Goal: Task Accomplishment & Management: Manage account settings

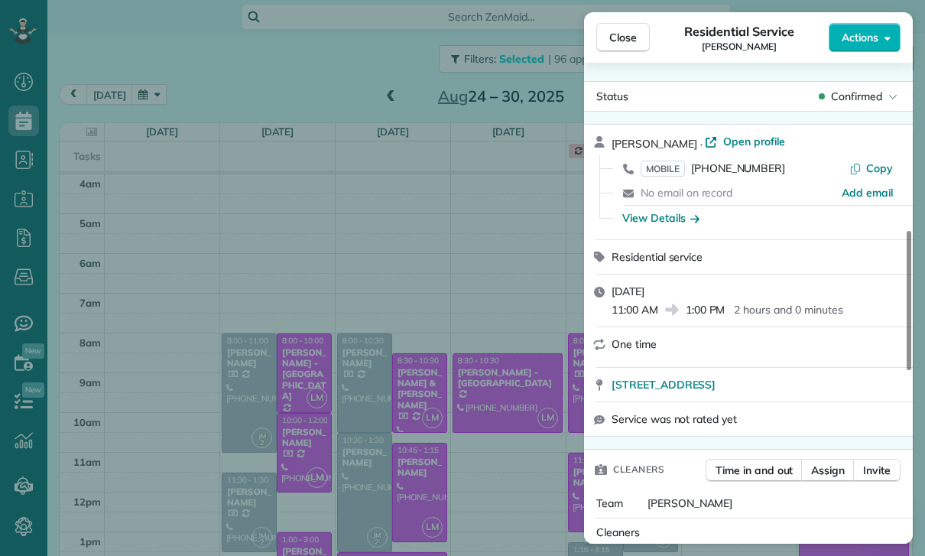
scroll to position [634, 0]
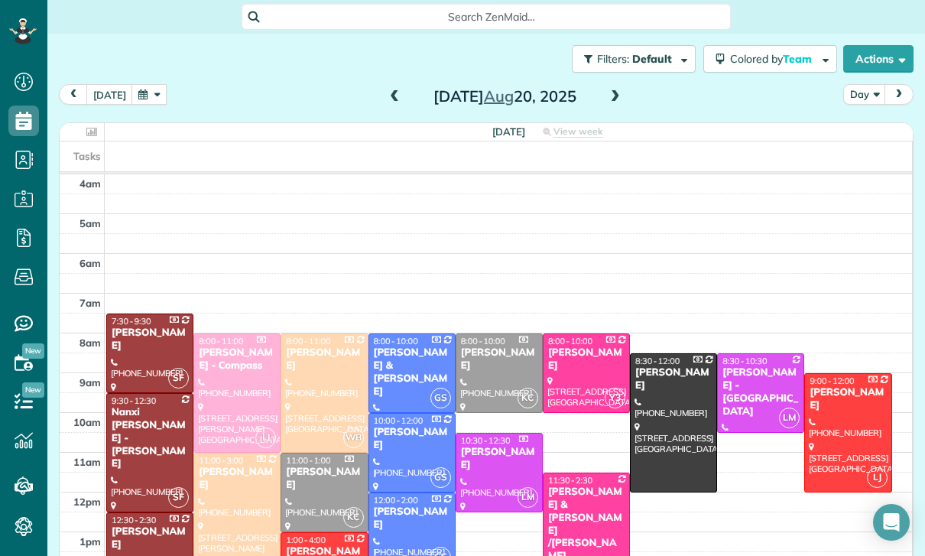
click at [150, 100] on button "button" at bounding box center [148, 94] width 35 height 21
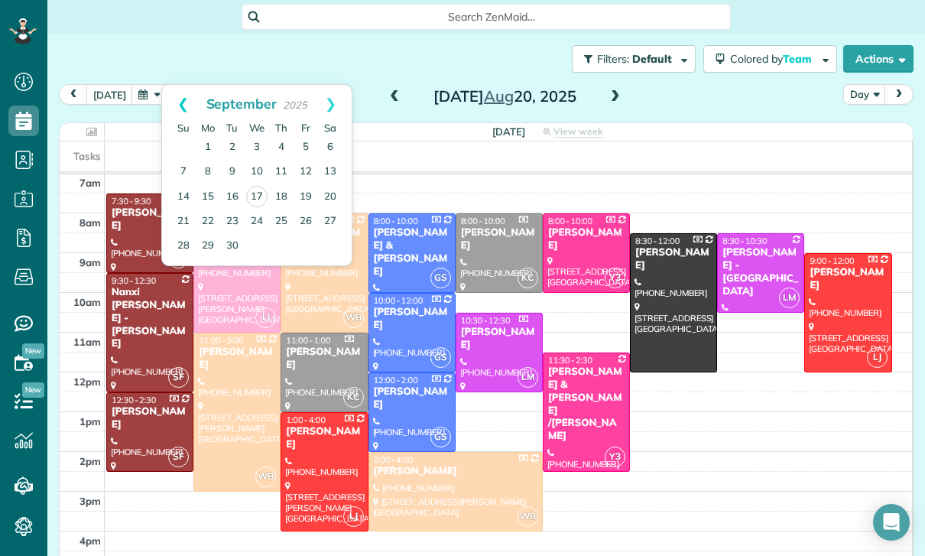
click at [183, 96] on link "Prev" at bounding box center [183, 104] width 42 height 38
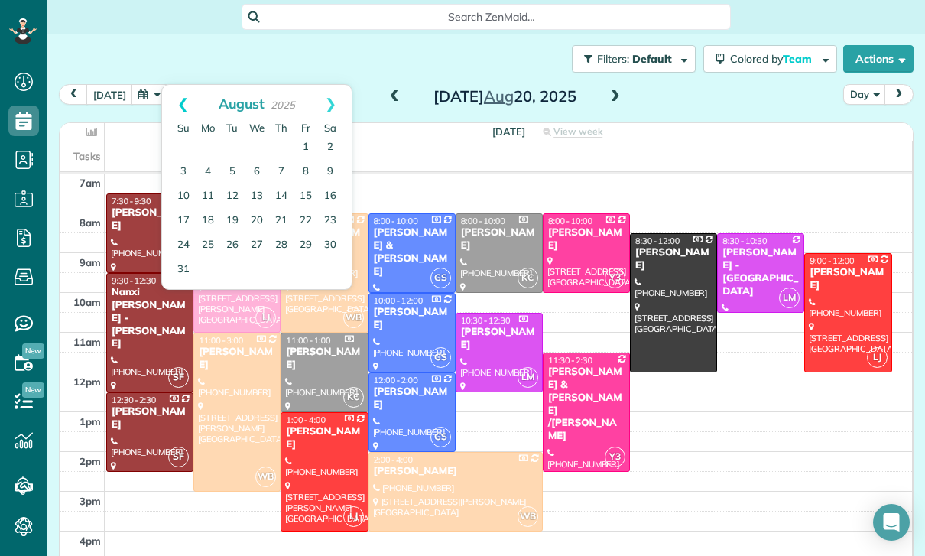
click at [177, 103] on link "Prev" at bounding box center [183, 104] width 42 height 38
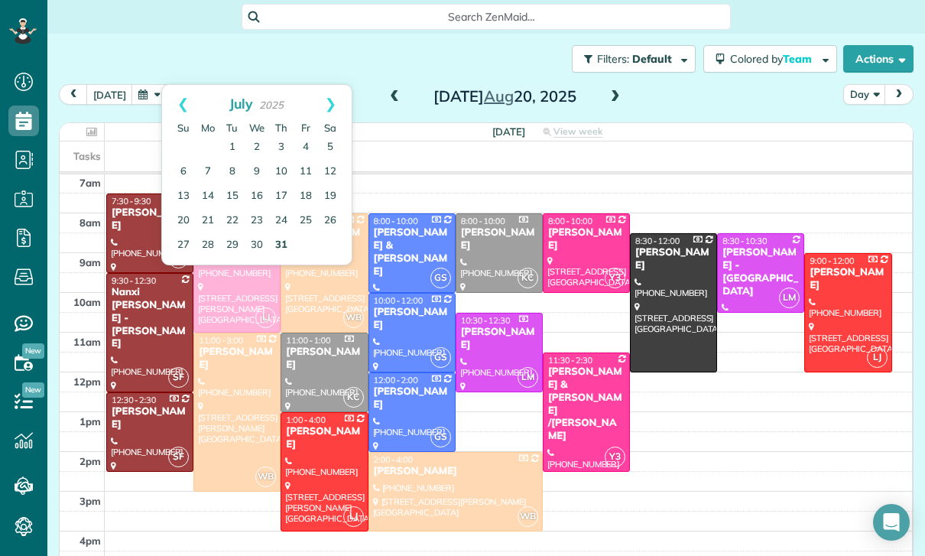
click at [285, 237] on link "31" at bounding box center [281, 245] width 24 height 24
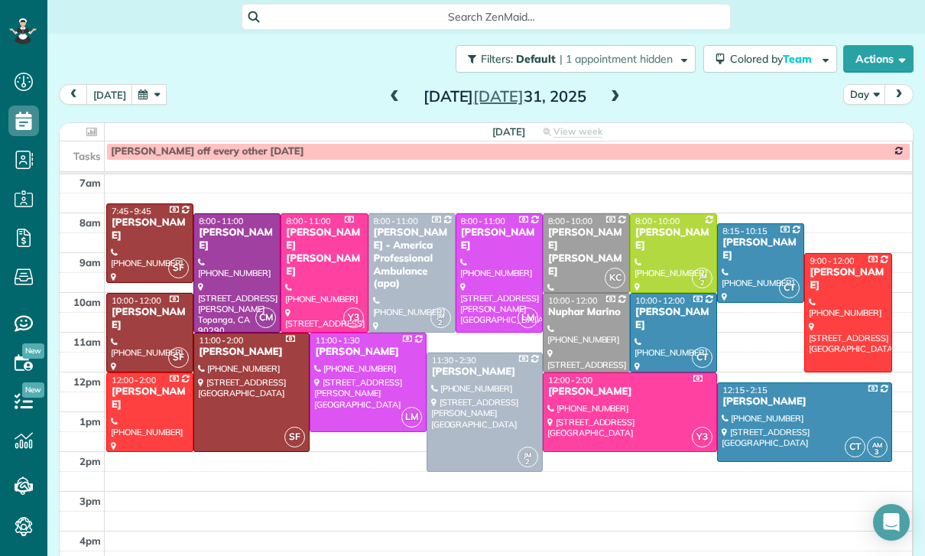
click at [607, 101] on span at bounding box center [615, 97] width 17 height 14
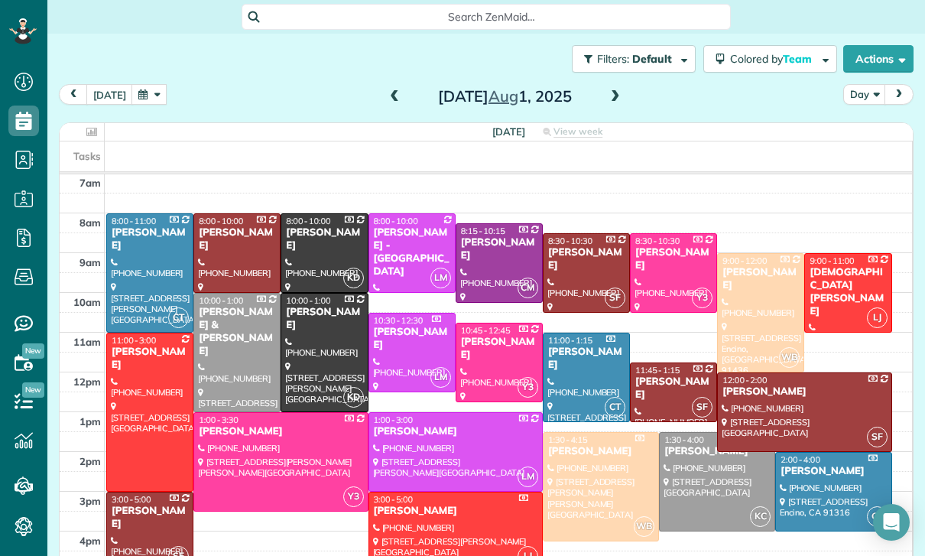
click at [395, 100] on span at bounding box center [394, 97] width 17 height 14
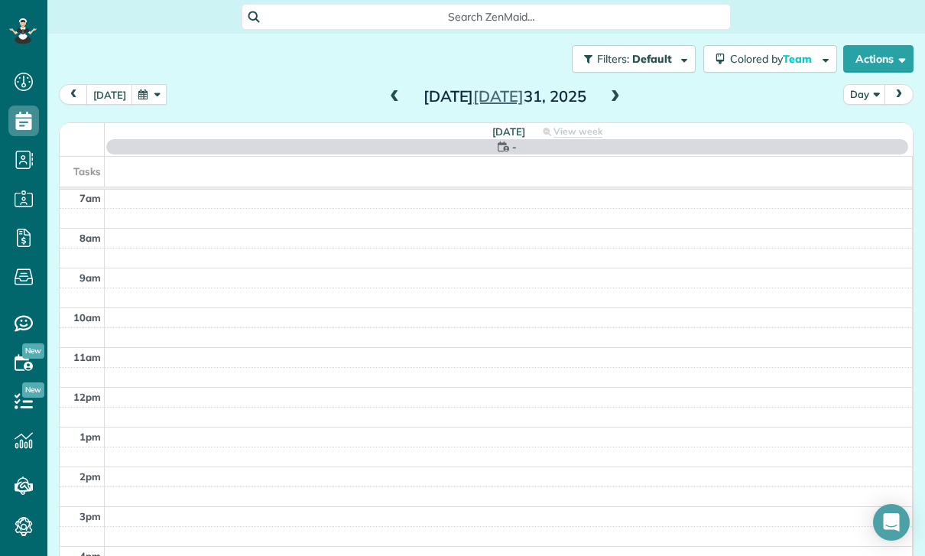
click at [392, 95] on span at bounding box center [394, 97] width 17 height 14
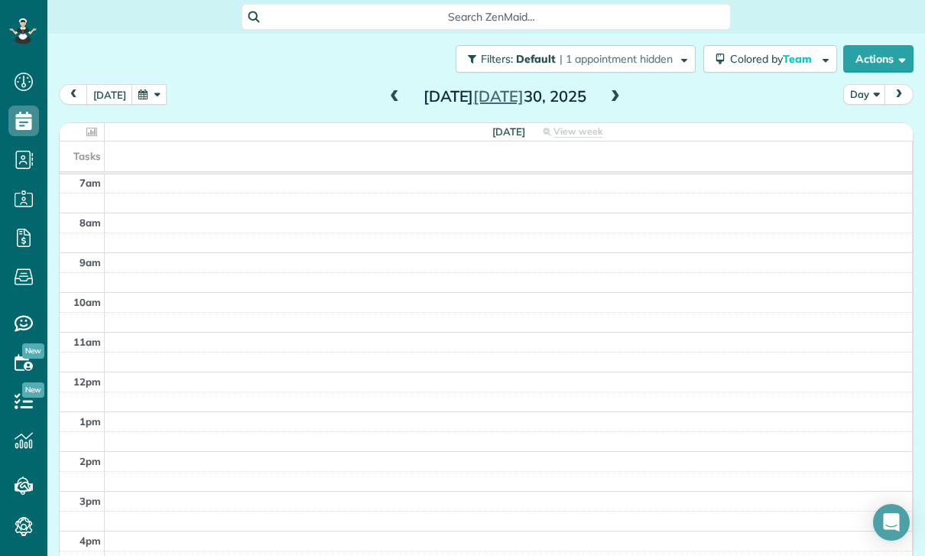
click at [148, 92] on button "button" at bounding box center [148, 94] width 35 height 21
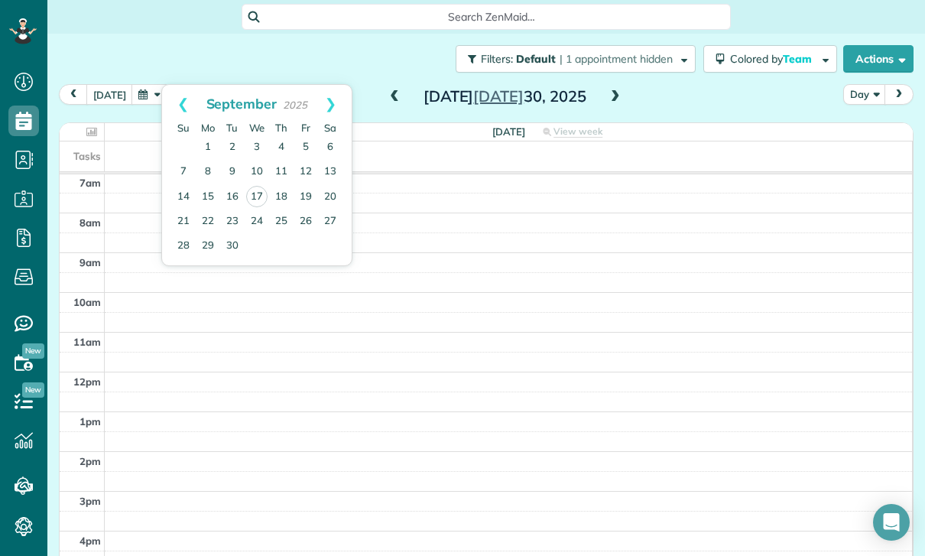
click at [620, 93] on span at bounding box center [615, 97] width 17 height 14
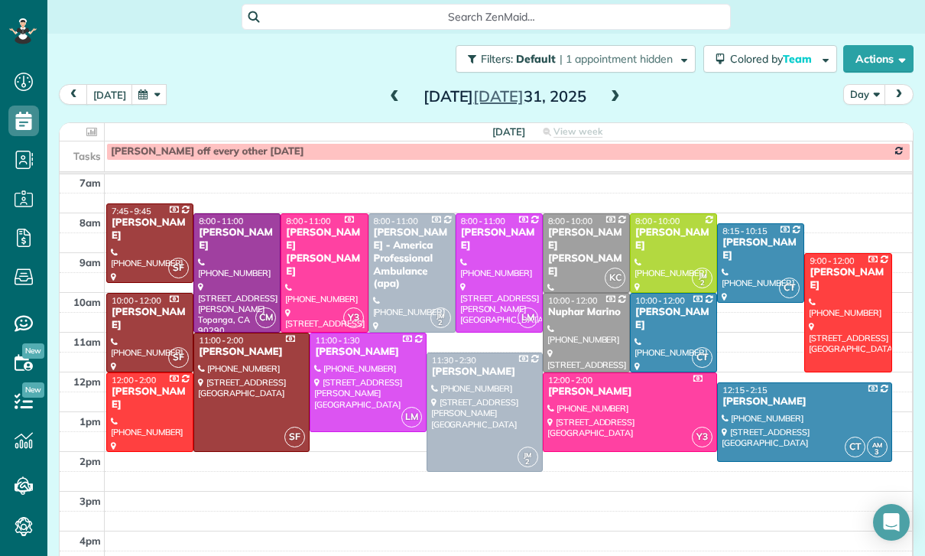
click at [396, 103] on span at bounding box center [394, 97] width 17 height 14
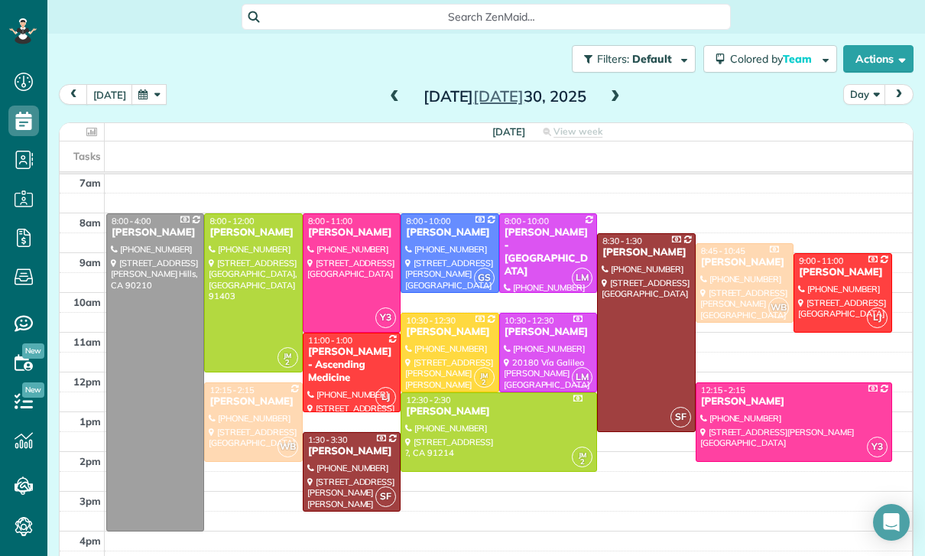
click at [397, 93] on span at bounding box center [394, 97] width 17 height 14
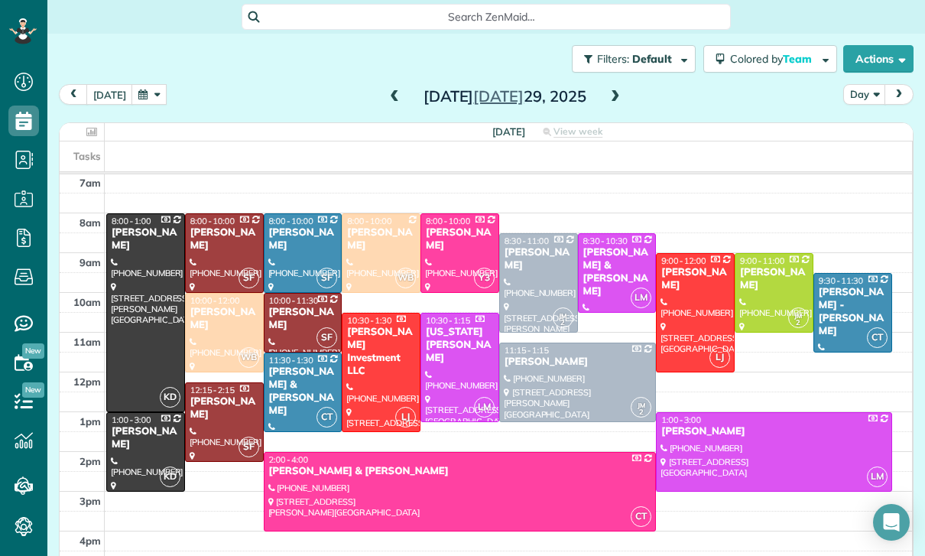
click at [397, 96] on span at bounding box center [394, 97] width 17 height 14
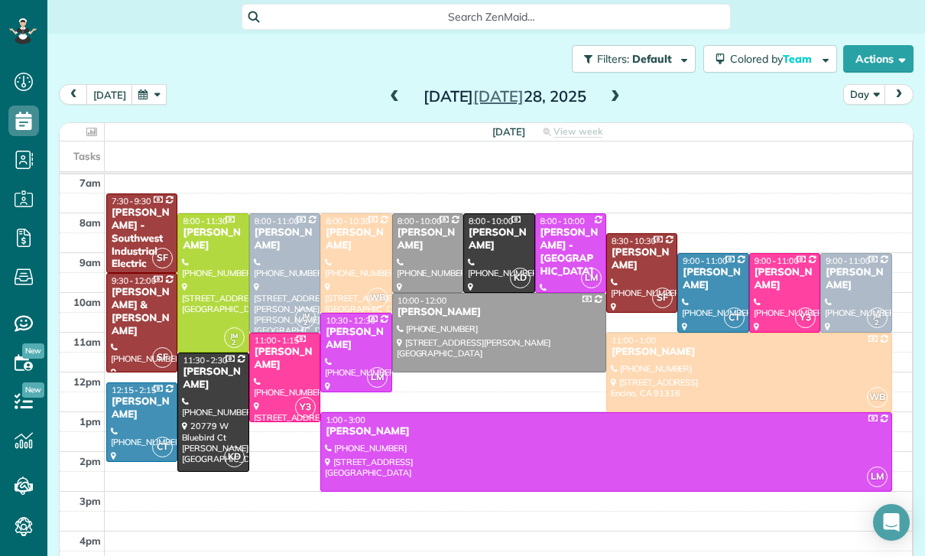
click at [154, 97] on button "button" at bounding box center [148, 94] width 35 height 21
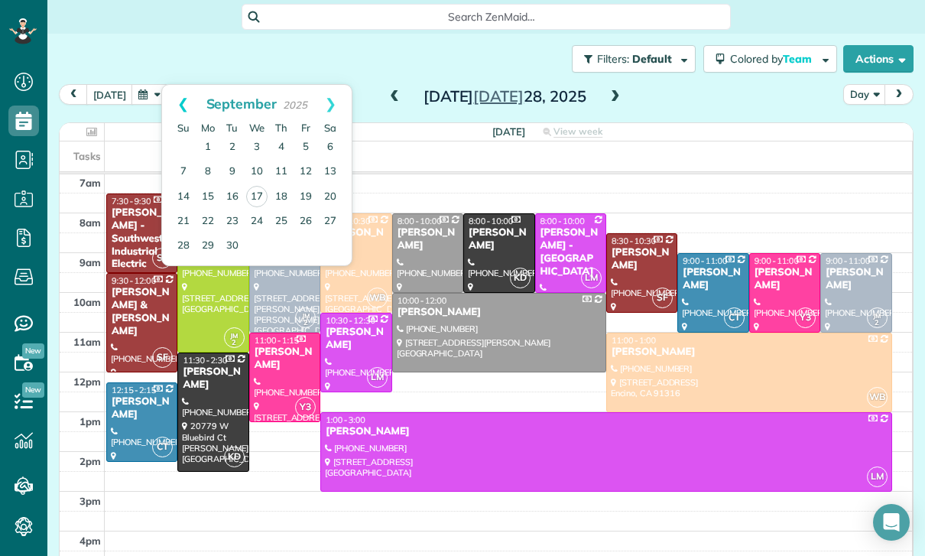
click at [170, 104] on link "Prev" at bounding box center [183, 104] width 42 height 38
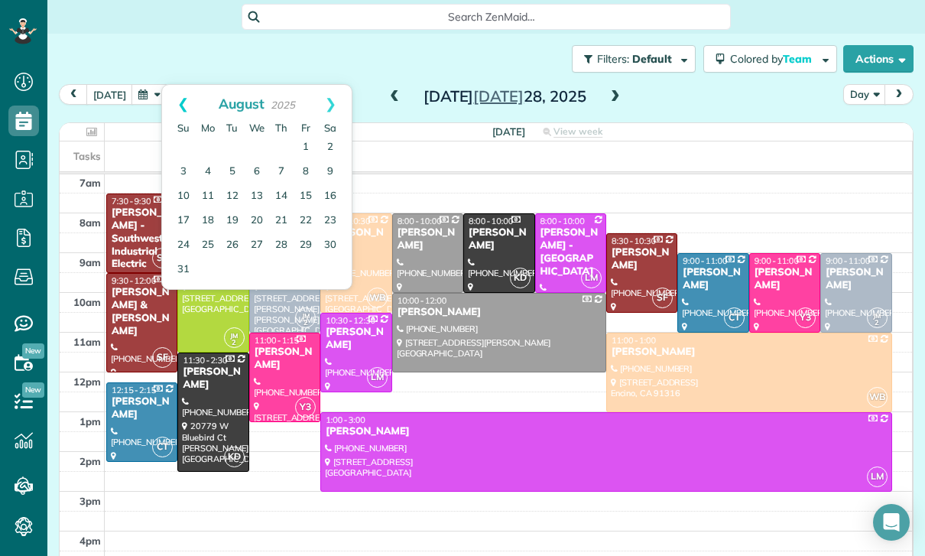
click at [180, 100] on link "Prev" at bounding box center [183, 104] width 42 height 38
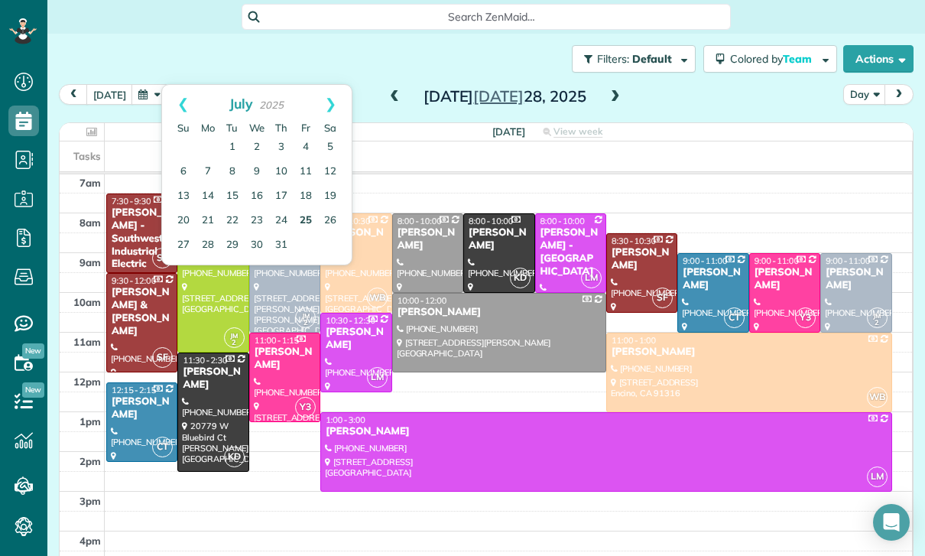
click at [305, 215] on link "25" at bounding box center [306, 221] width 24 height 24
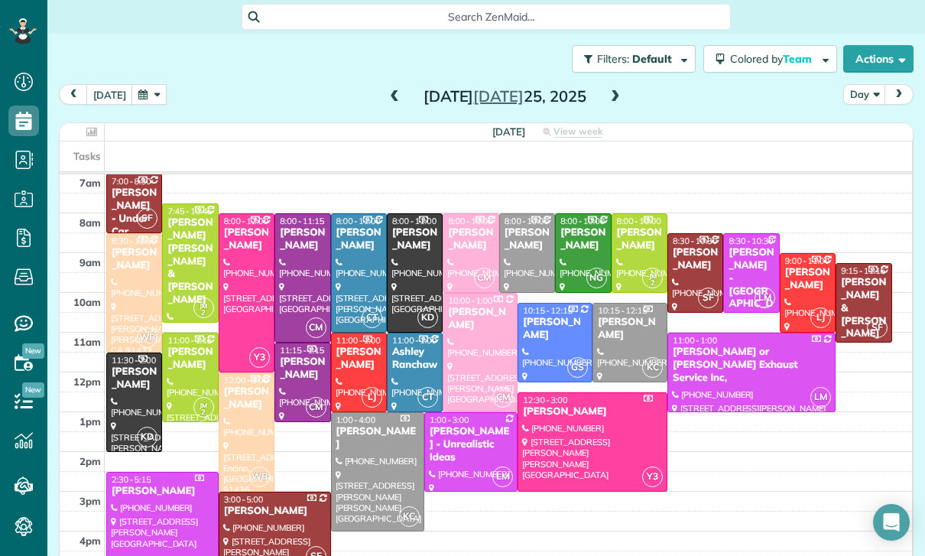
click at [392, 99] on span at bounding box center [394, 97] width 17 height 14
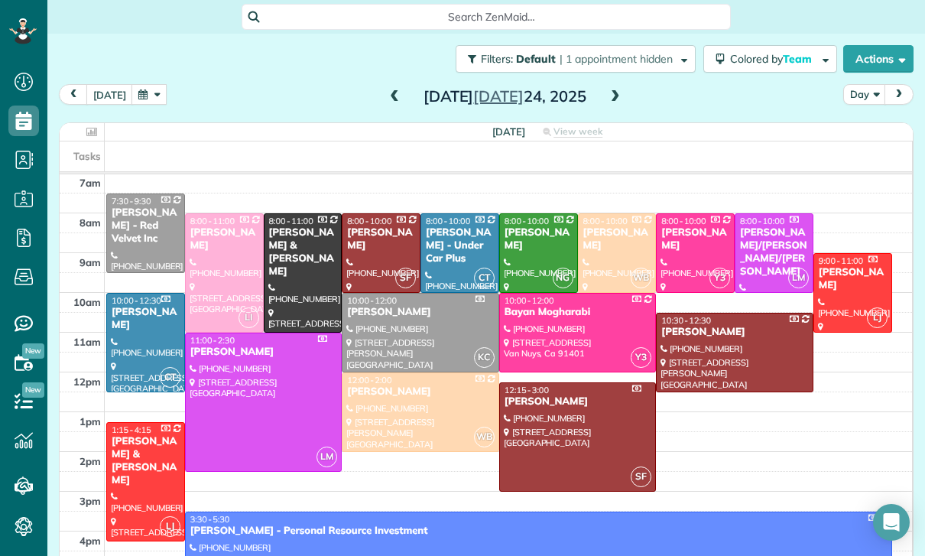
click at [146, 95] on button "button" at bounding box center [148, 94] width 35 height 21
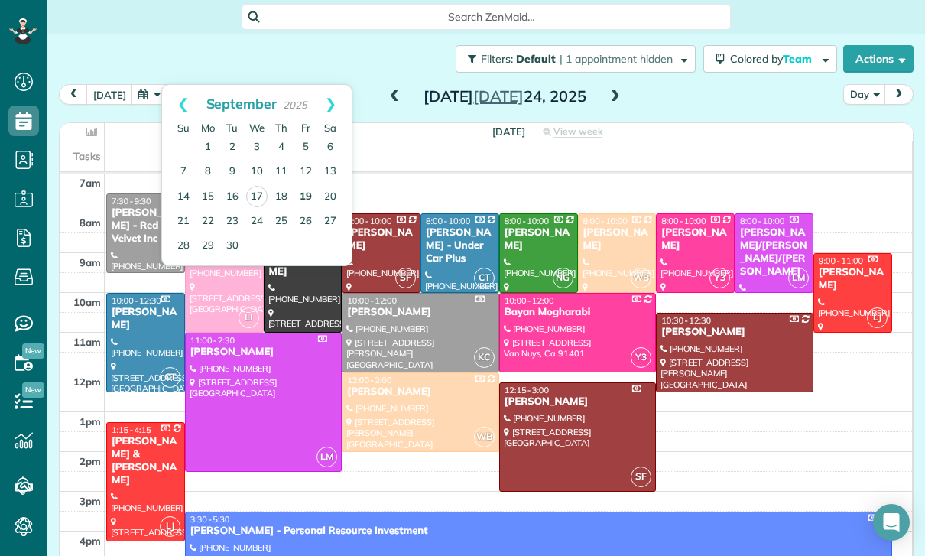
click at [308, 200] on link "19" at bounding box center [306, 197] width 24 height 24
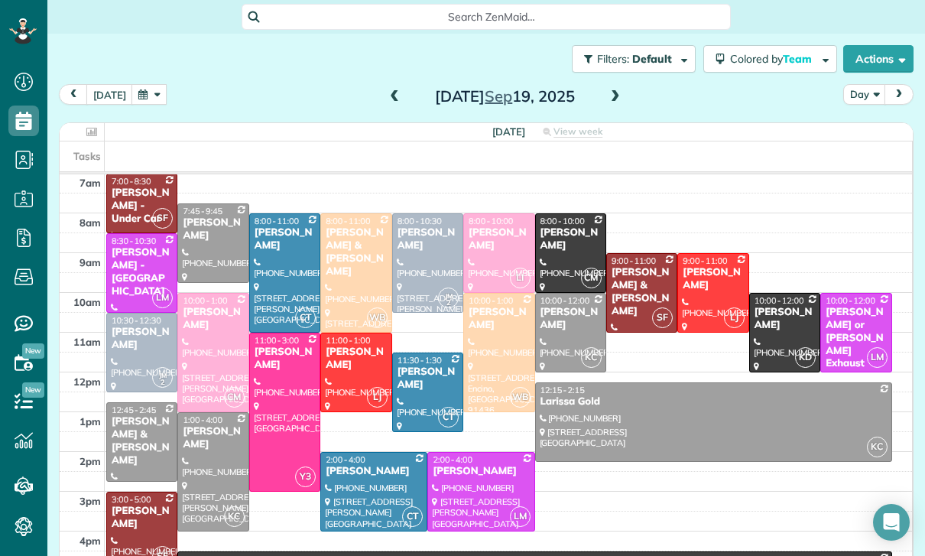
click at [634, 419] on div at bounding box center [713, 422] width 355 height 78
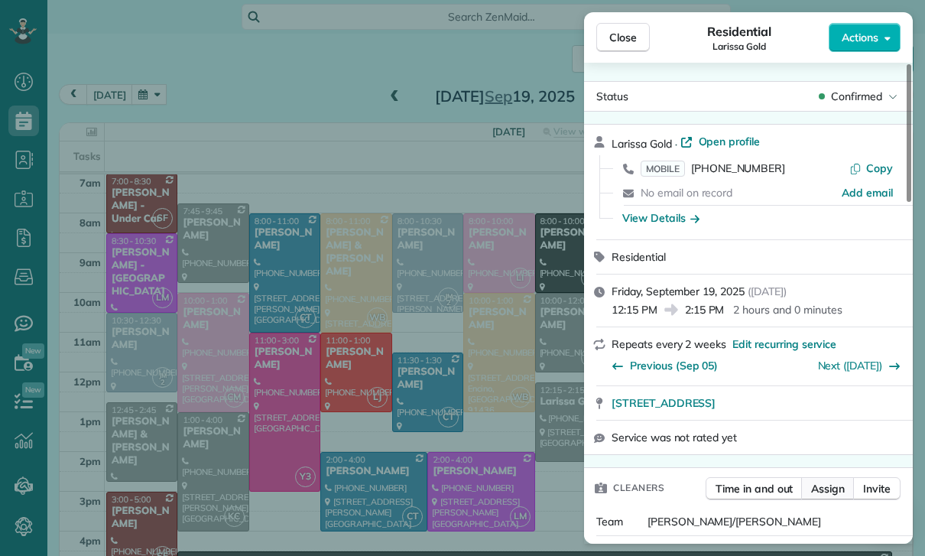
click at [831, 495] on span "Assign" at bounding box center [828, 488] width 34 height 15
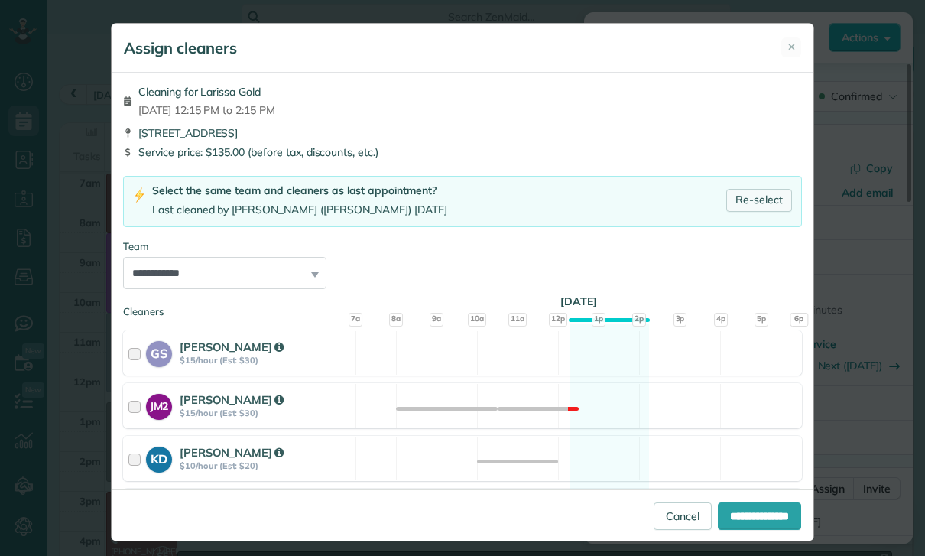
click at [762, 203] on link "Re-select" at bounding box center [759, 200] width 66 height 23
select select "**"
click at [737, 530] on input "**********" at bounding box center [759, 516] width 83 height 28
type input "**********"
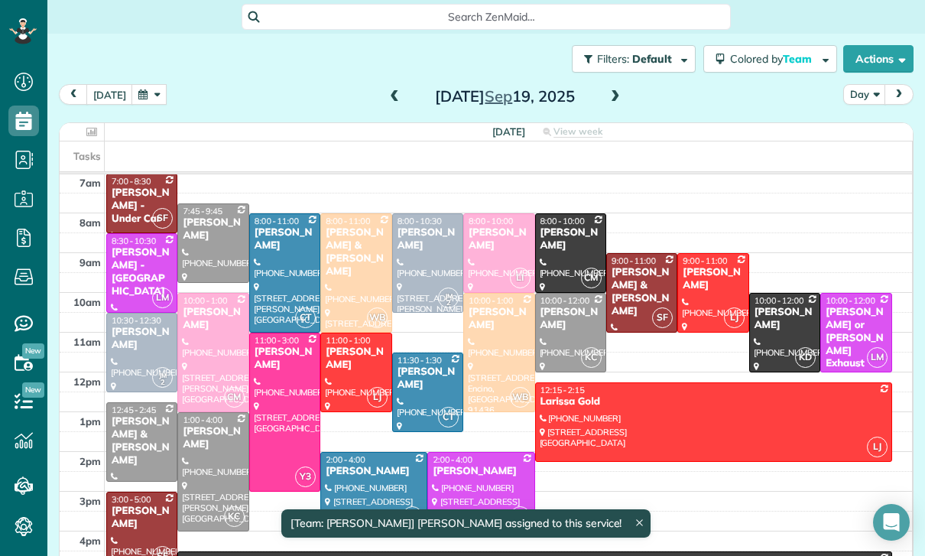
scroll to position [120, 0]
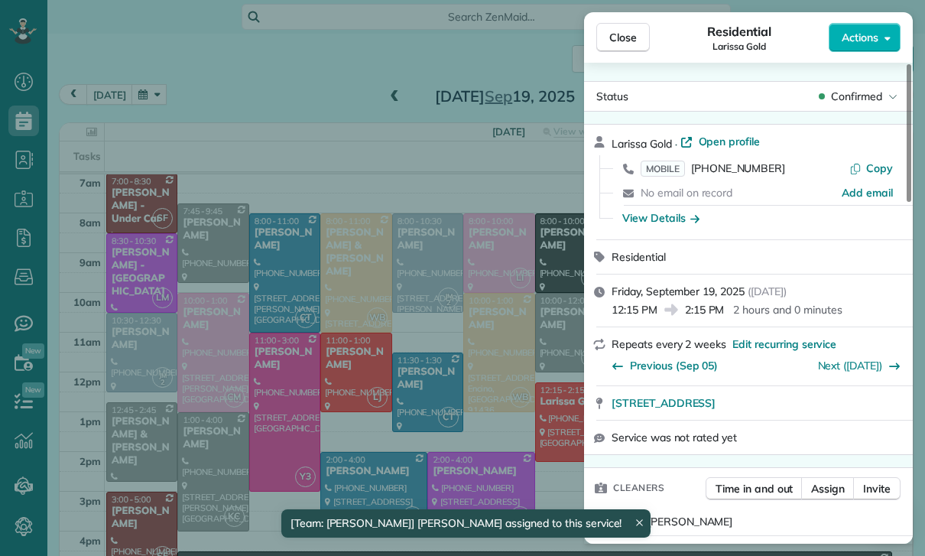
click at [564, 420] on div "Close Residential Larissa Gold Actions Status Confirmed Larissa Gold · Open pro…" at bounding box center [462, 278] width 925 height 556
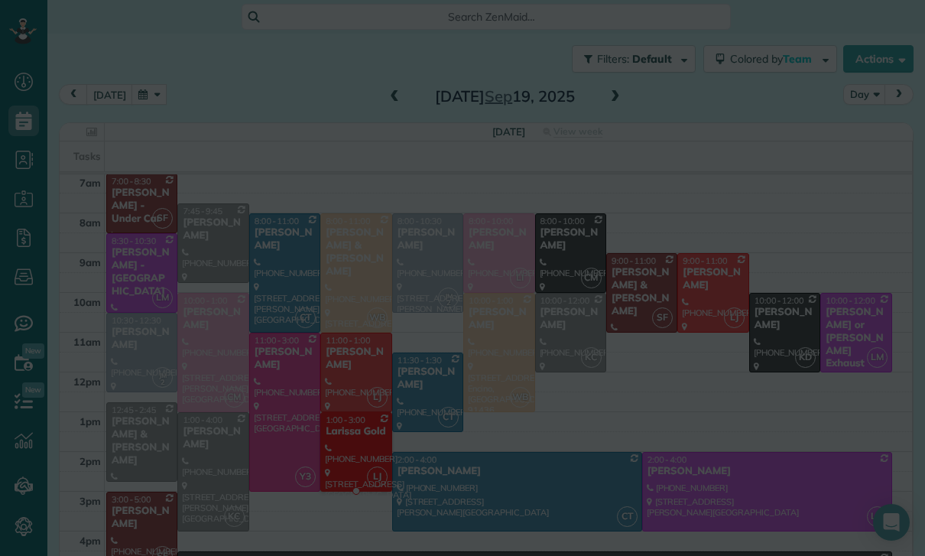
scroll to position [120, 0]
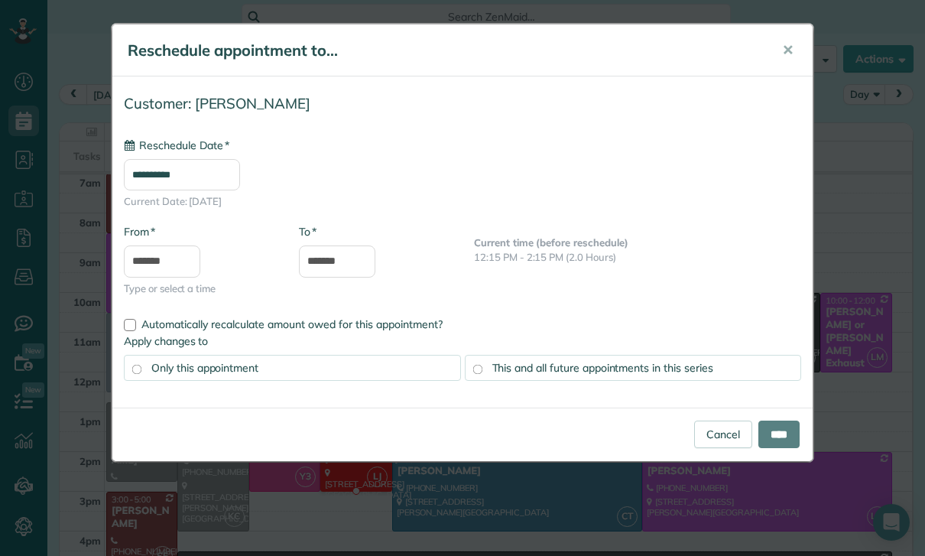
type input "**********"
click at [778, 431] on input "****" at bounding box center [778, 434] width 41 height 28
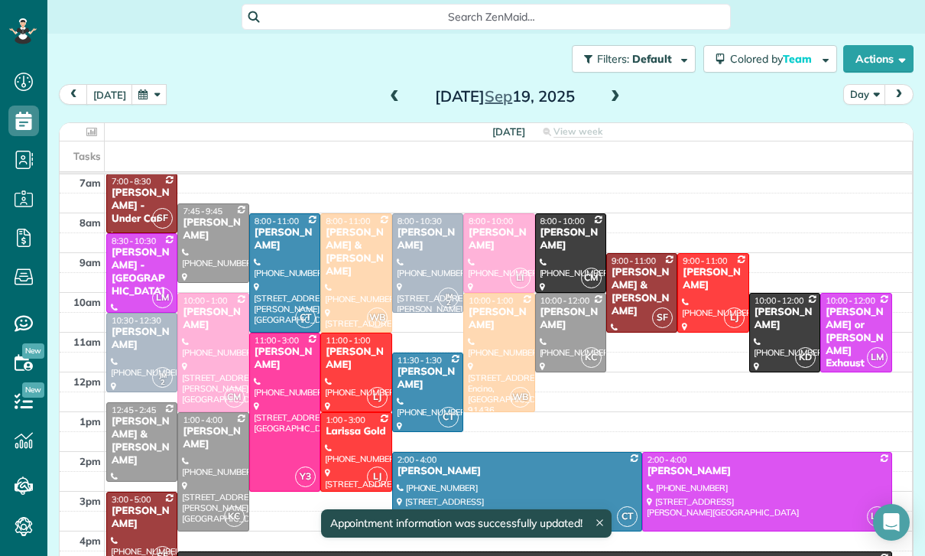
click at [616, 97] on span at bounding box center [615, 97] width 17 height 14
